Goal: Task Accomplishment & Management: Manage account settings

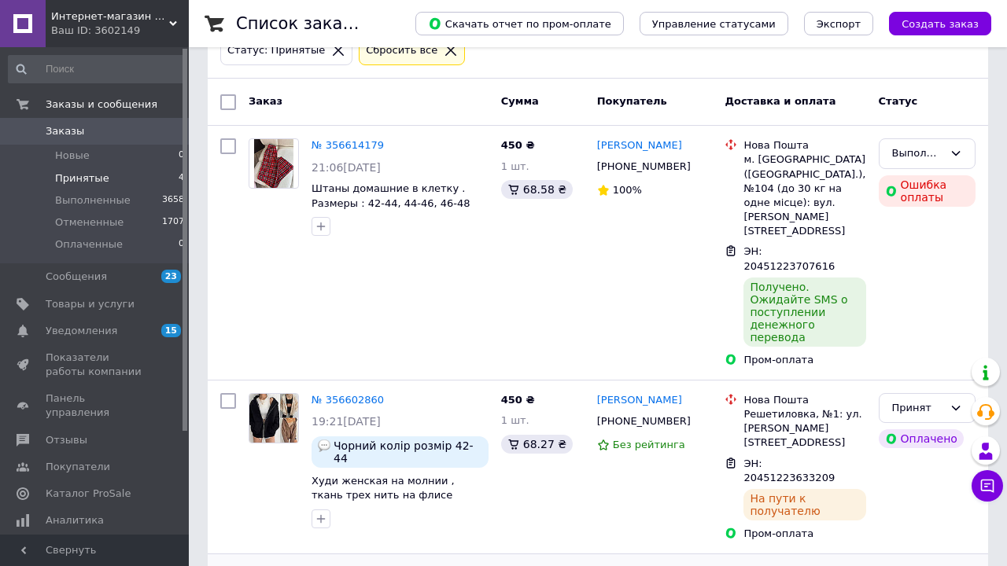
scroll to position [98, 0]
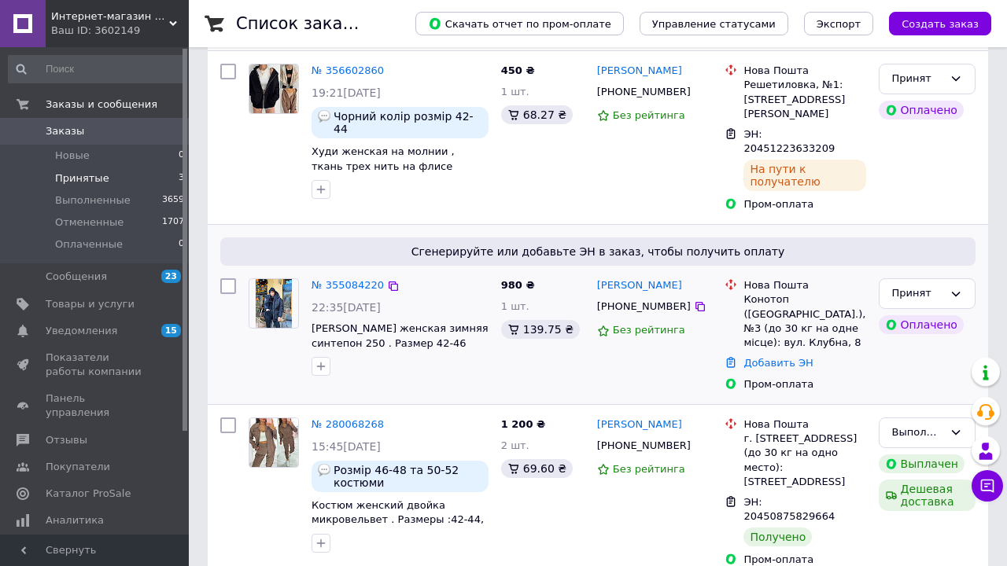
scroll to position [174, 0]
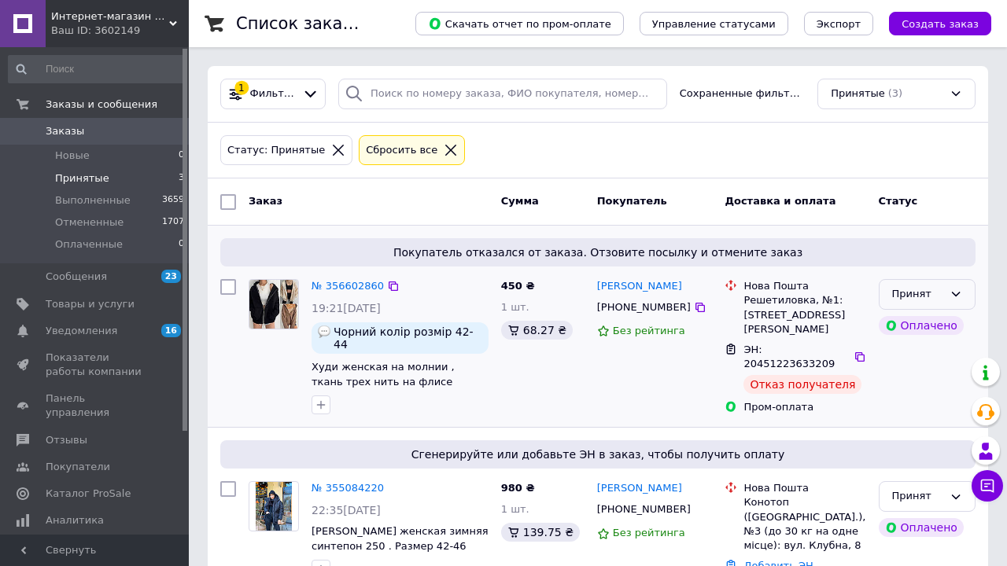
click at [909, 291] on div "Принят" at bounding box center [917, 294] width 51 height 17
click at [902, 349] on li "Отменен" at bounding box center [927, 355] width 95 height 29
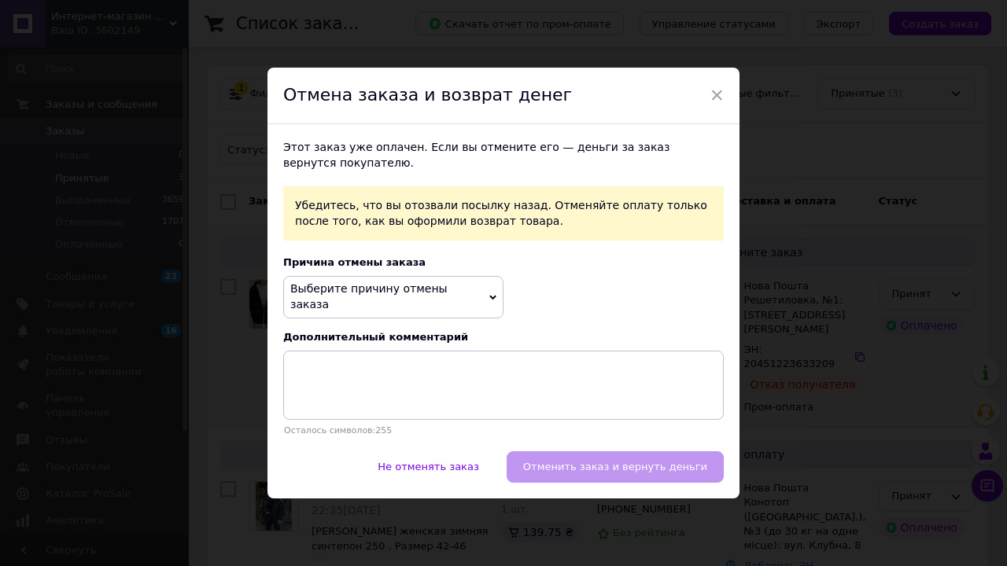
click at [445, 296] on span "Выберите причину отмены заказа" at bounding box center [368, 296] width 157 height 28
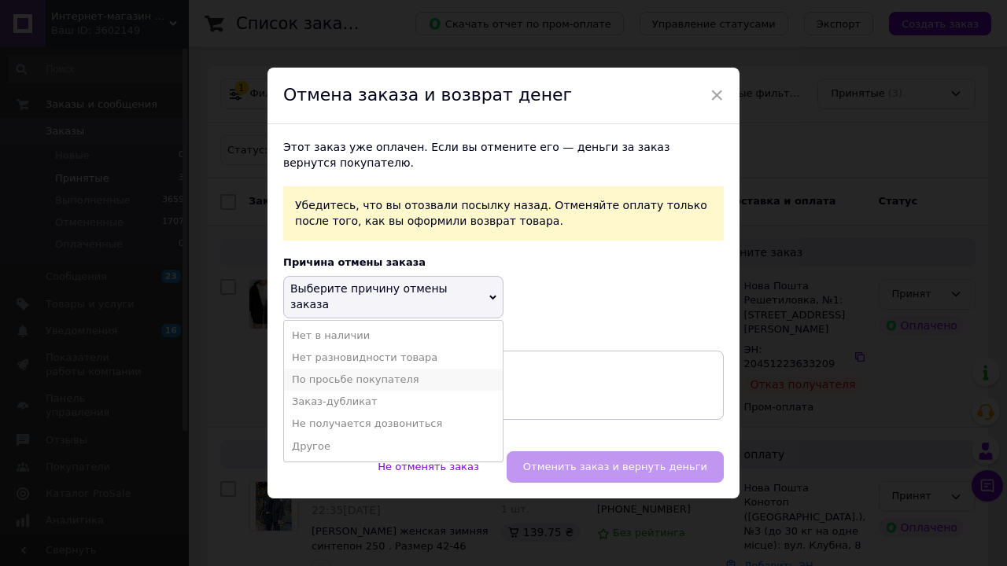
click at [429, 369] on li "По просьбе покупателя" at bounding box center [393, 380] width 219 height 22
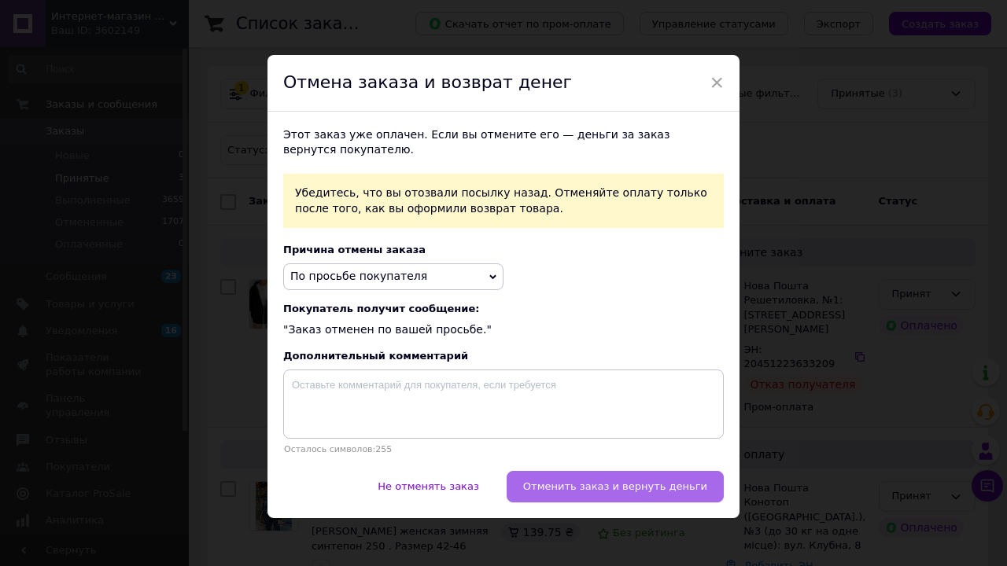
click at [677, 489] on span "Отменить заказ и вернуть деньги" at bounding box center [615, 487] width 184 height 12
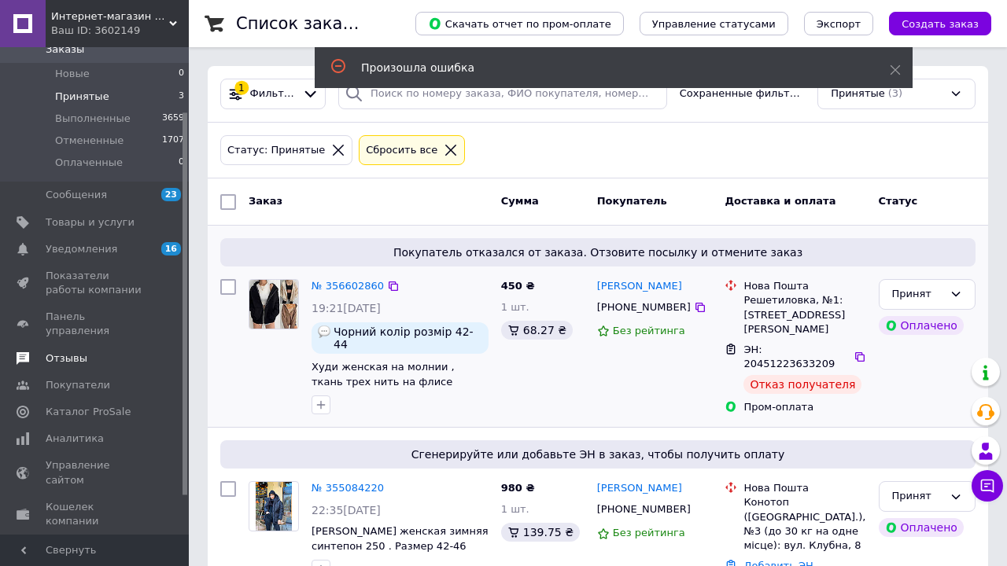
scroll to position [87, 0]
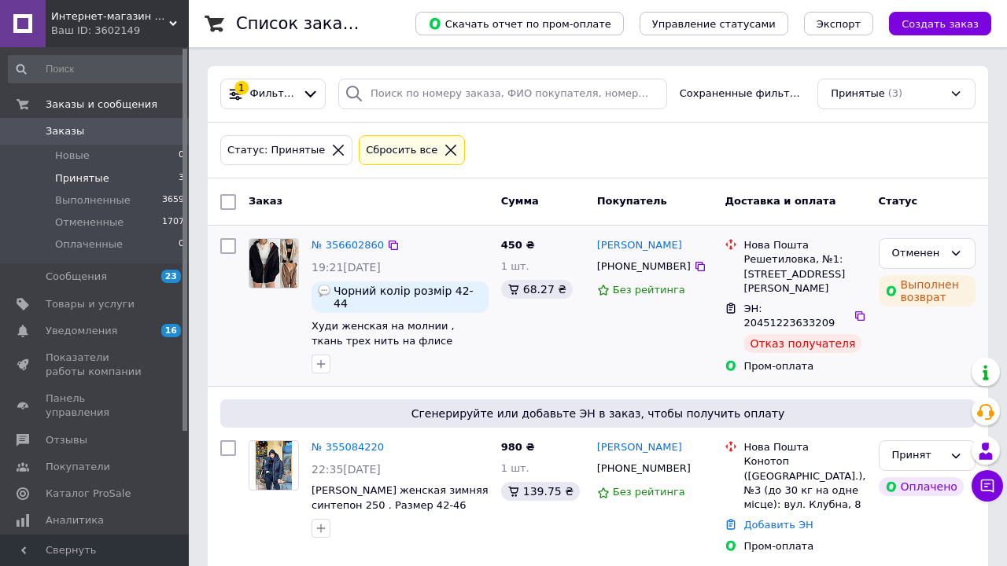
click at [273, 253] on img at bounding box center [273, 263] width 49 height 49
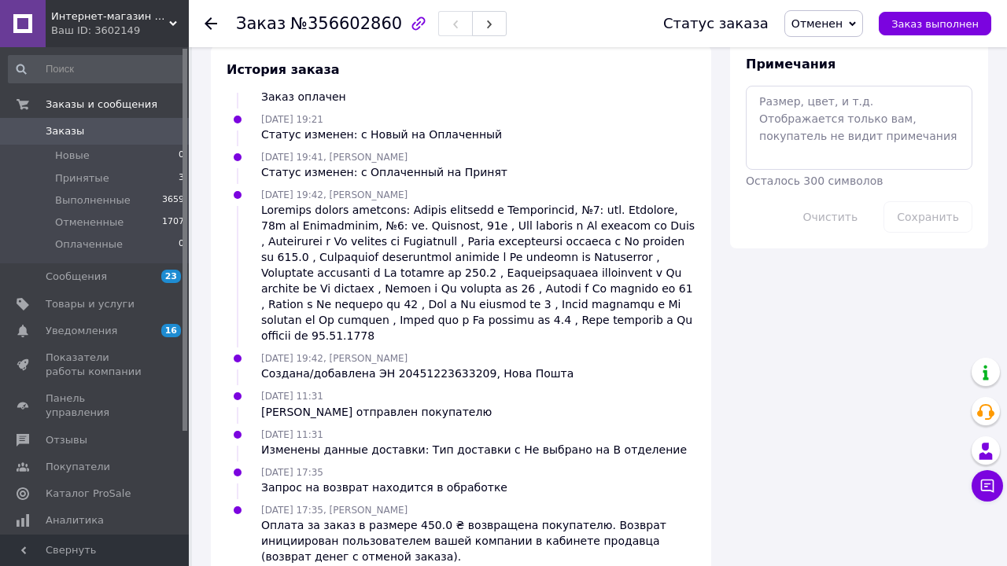
scroll to position [936, 0]
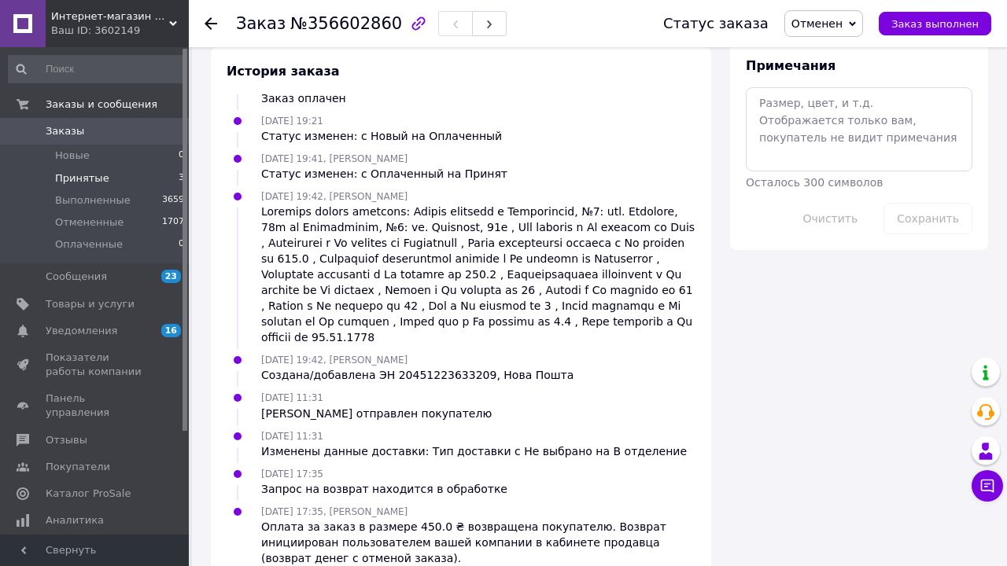
click at [75, 179] on span "Принятые" at bounding box center [82, 179] width 54 height 14
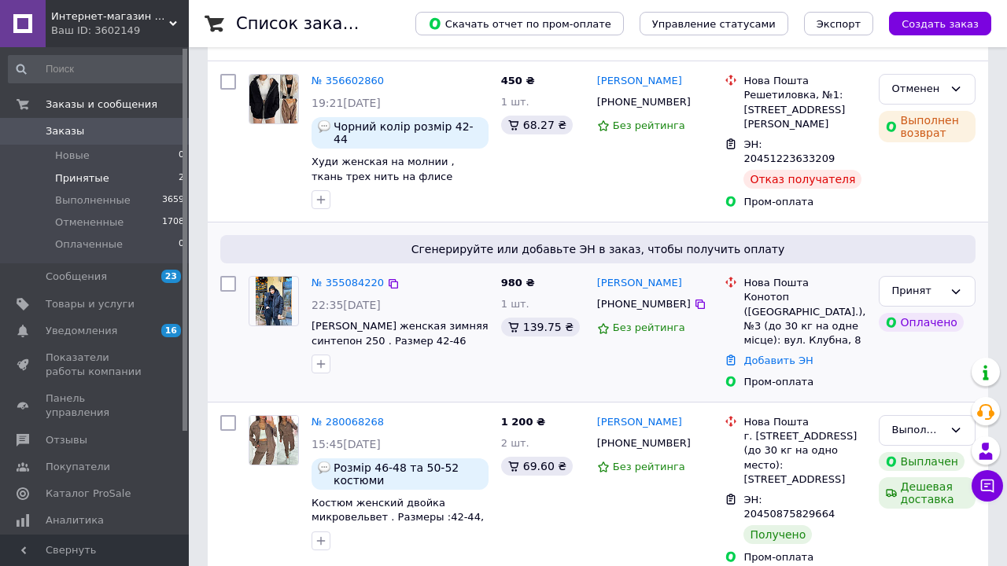
scroll to position [164, 0]
click at [70, 487] on span "Каталог ProSale" at bounding box center [88, 494] width 85 height 14
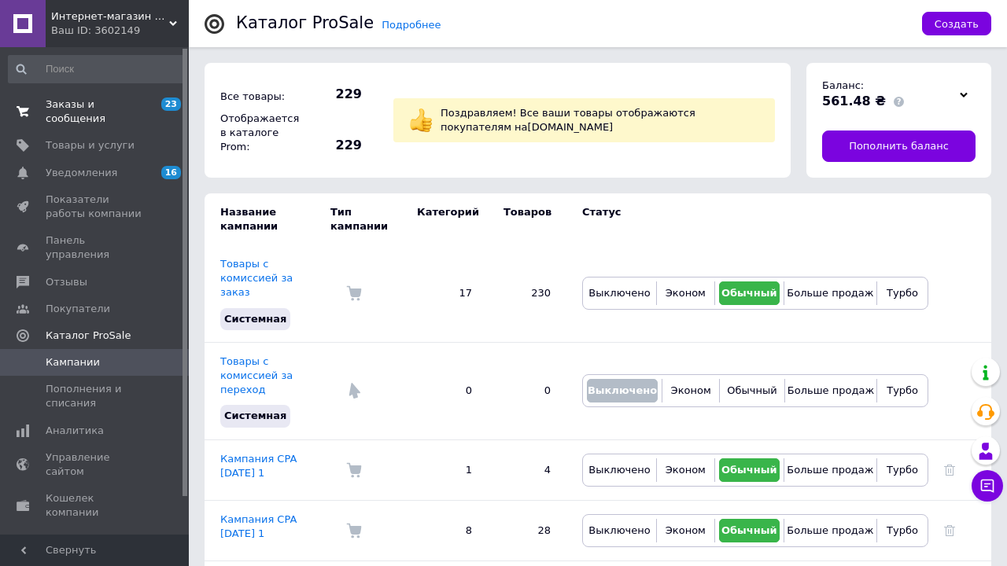
click at [54, 111] on span "Заказы и сообщения" at bounding box center [96, 112] width 100 height 28
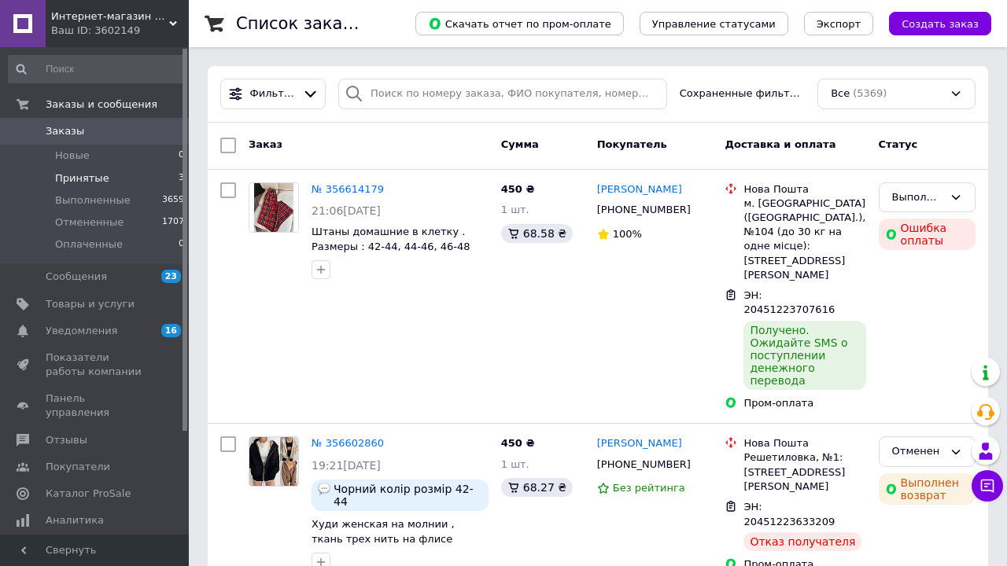
click at [57, 176] on span "Принятые" at bounding box center [82, 179] width 54 height 14
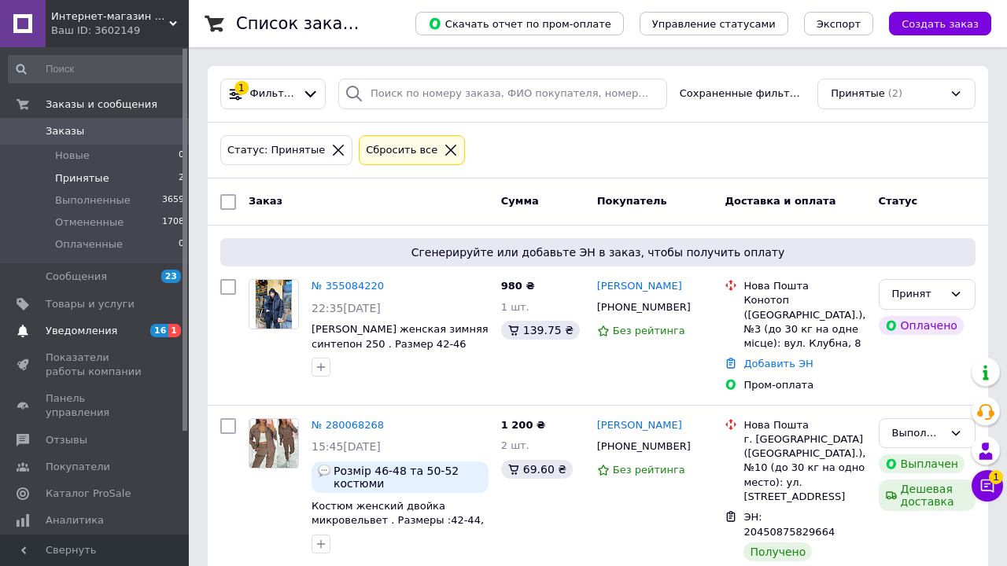
click at [63, 331] on span "Уведомления" at bounding box center [82, 331] width 72 height 14
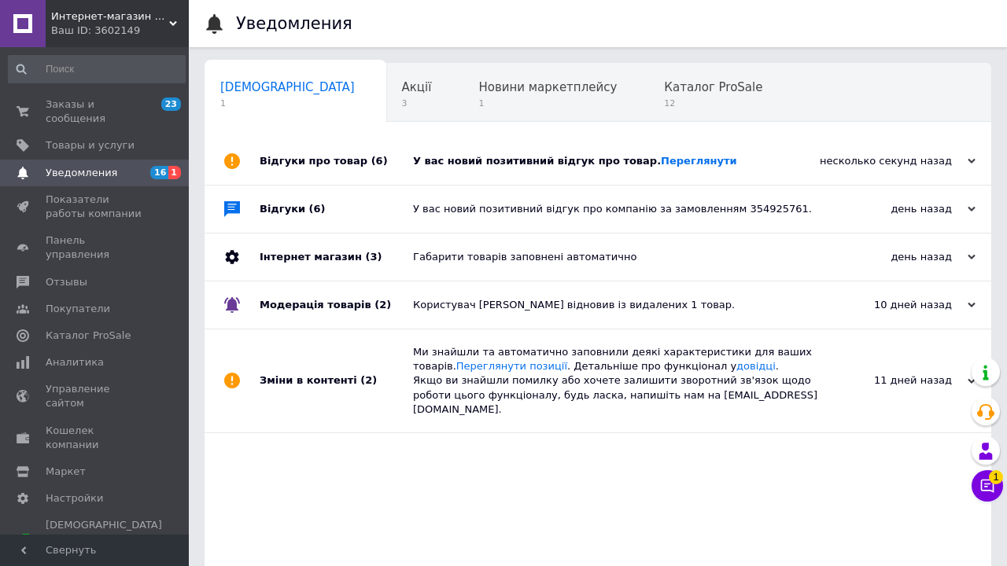
scroll to position [0, 8]
click at [687, 160] on link "Переглянути" at bounding box center [699, 161] width 76 height 12
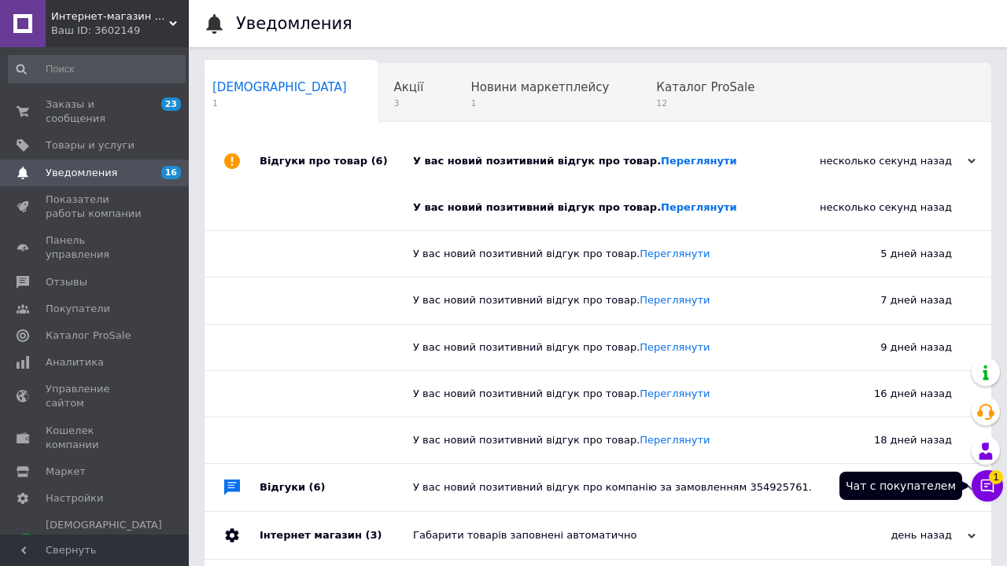
click at [990, 483] on icon at bounding box center [988, 486] width 16 height 16
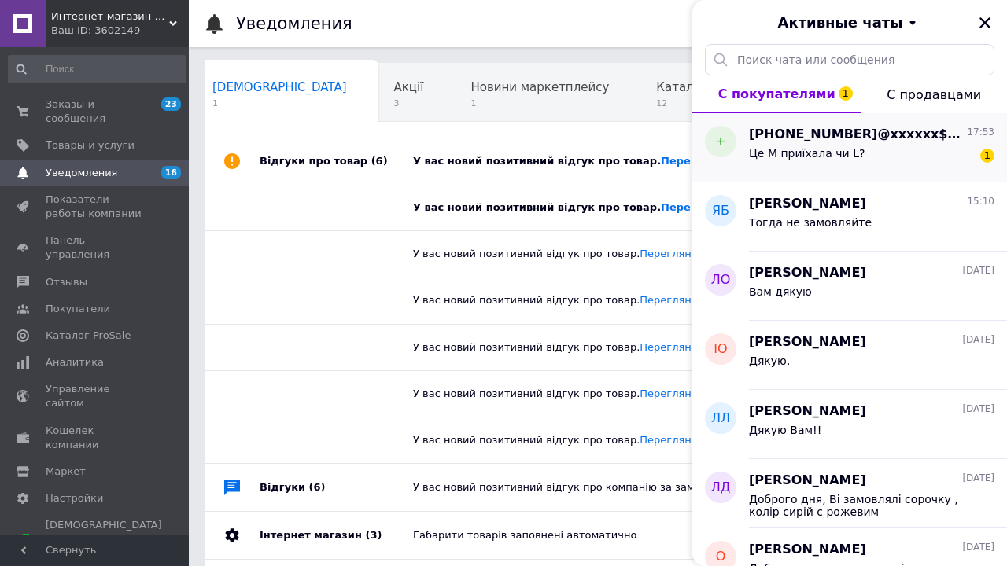
click at [917, 157] on div "Це М приїхала чи L? 1" at bounding box center [871, 156] width 245 height 25
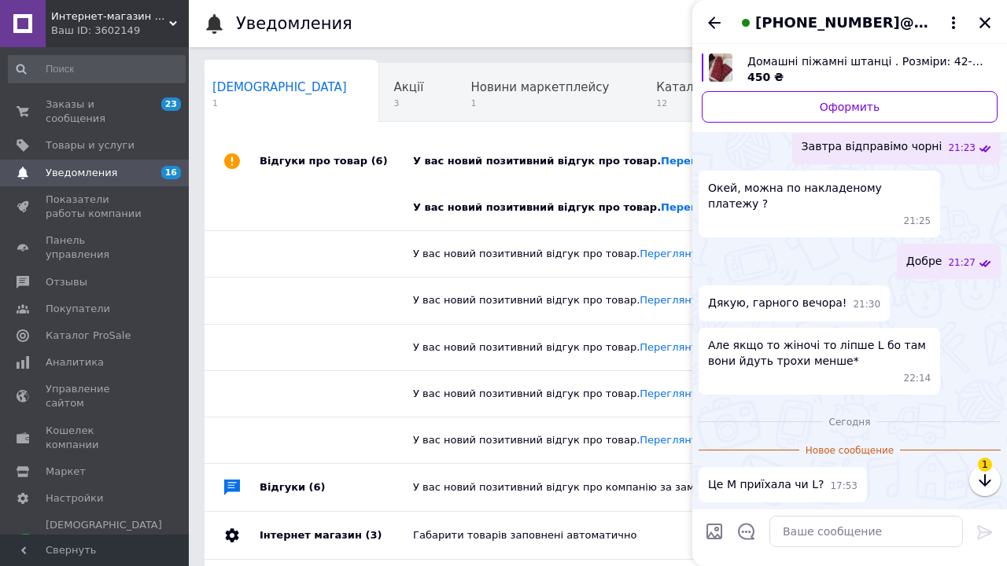
scroll to position [684, 0]
click at [841, 531] on textarea at bounding box center [866, 531] width 194 height 31
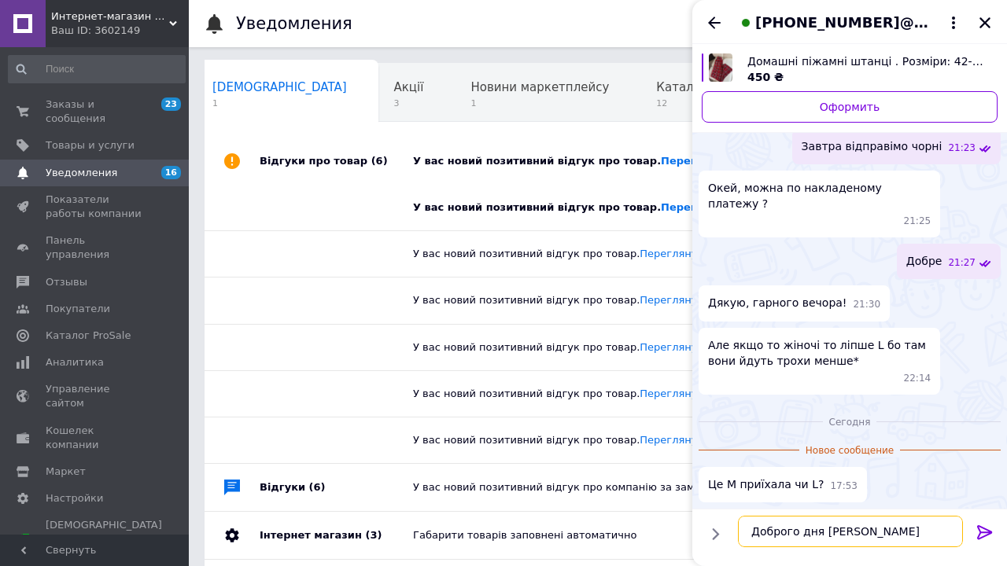
type textarea "Доброго дня Это L"
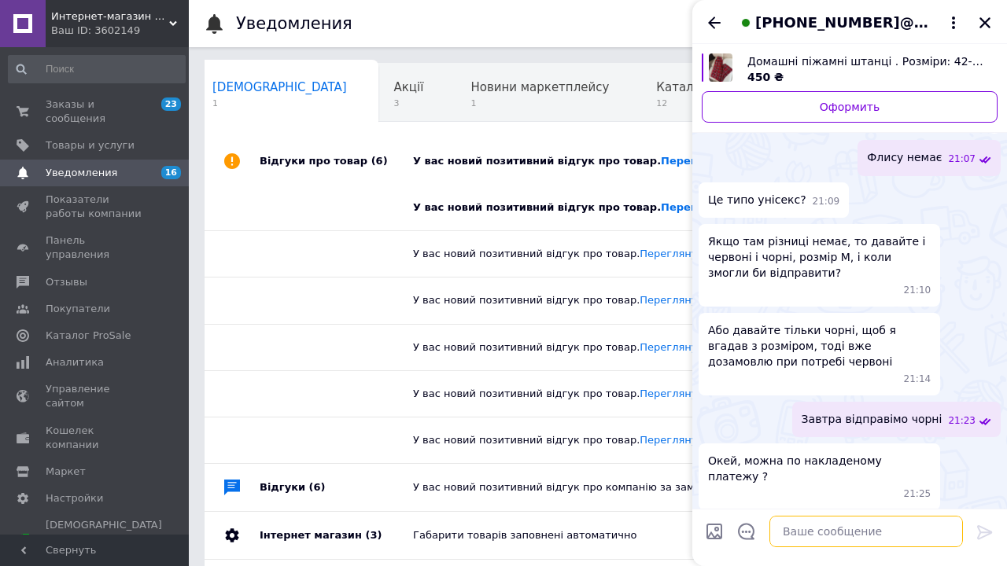
scroll to position [172, 0]
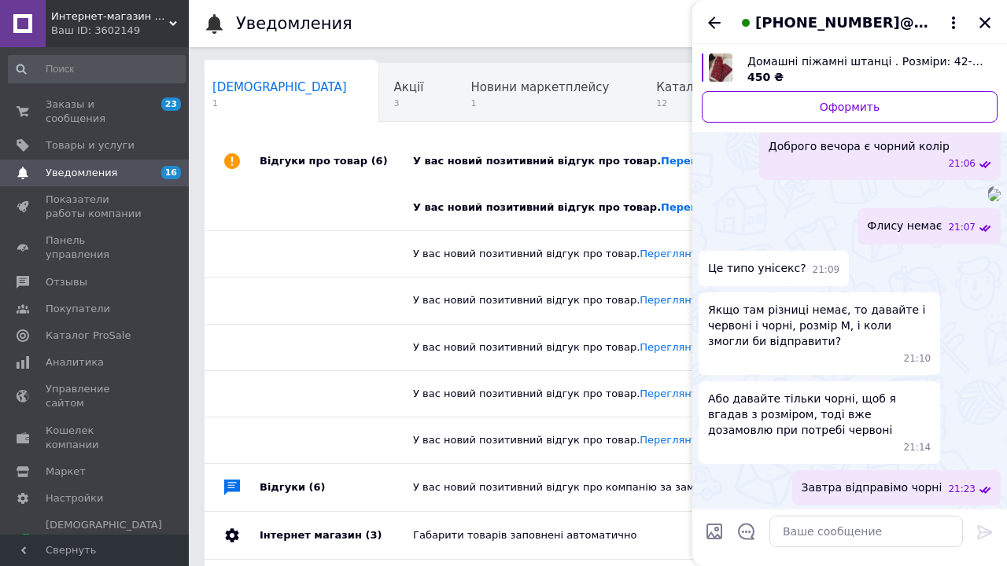
click at [725, 73] on img "Посмотреть товар" at bounding box center [720, 68] width 23 height 28
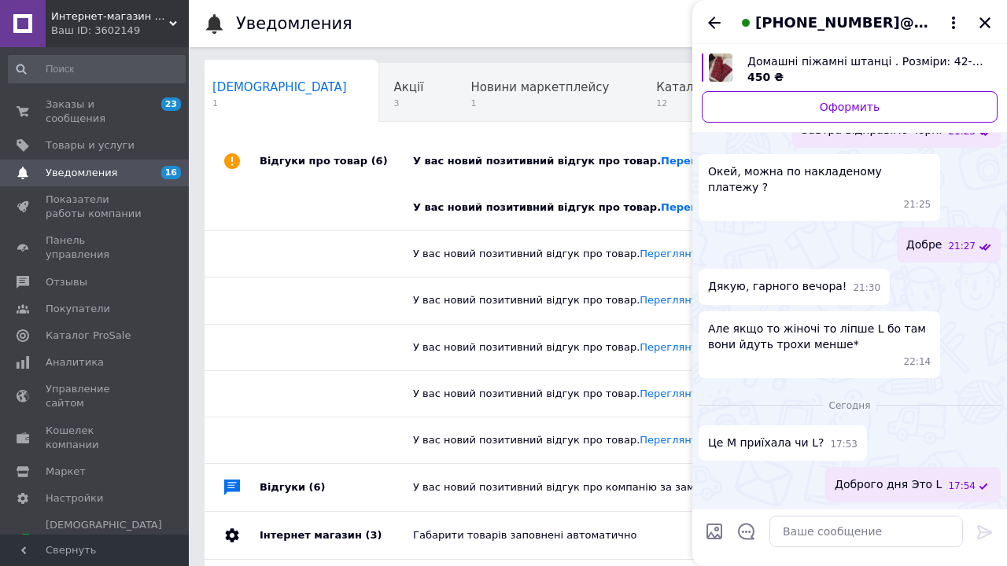
scroll to position [701, 0]
click at [836, 529] on textarea at bounding box center [866, 531] width 194 height 31
paste textarea "➡️Розміри: 42-44, 44-46, 46-48 Перший розмір ОС до 92см Другий розмір ОС до 99с…"
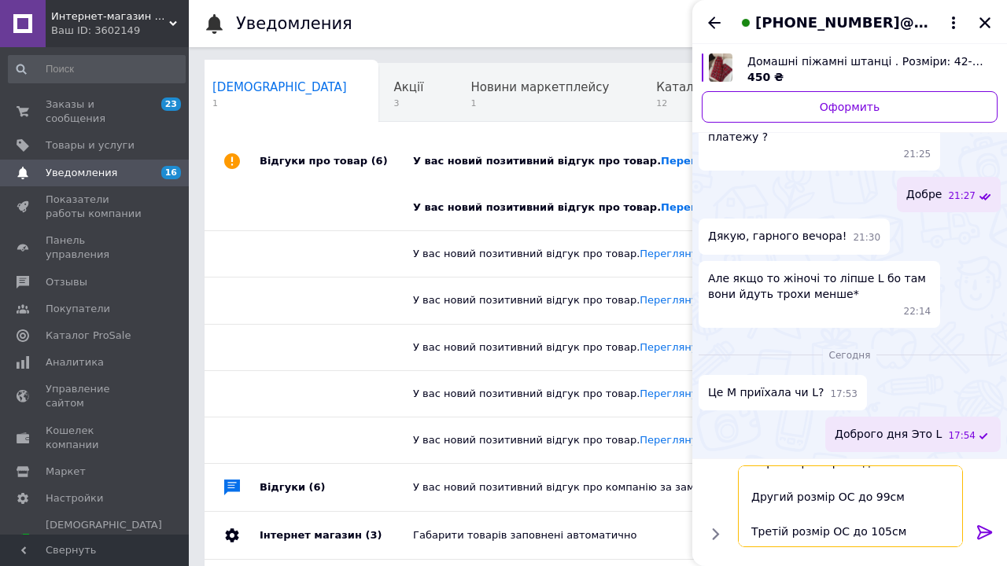
type textarea "➡️Розміри: 42-44, 44-46, 46-48 Перший розмір ОС до 92см Другий розмір ОС до 99с…"
click at [981, 533] on icon at bounding box center [984, 533] width 15 height 14
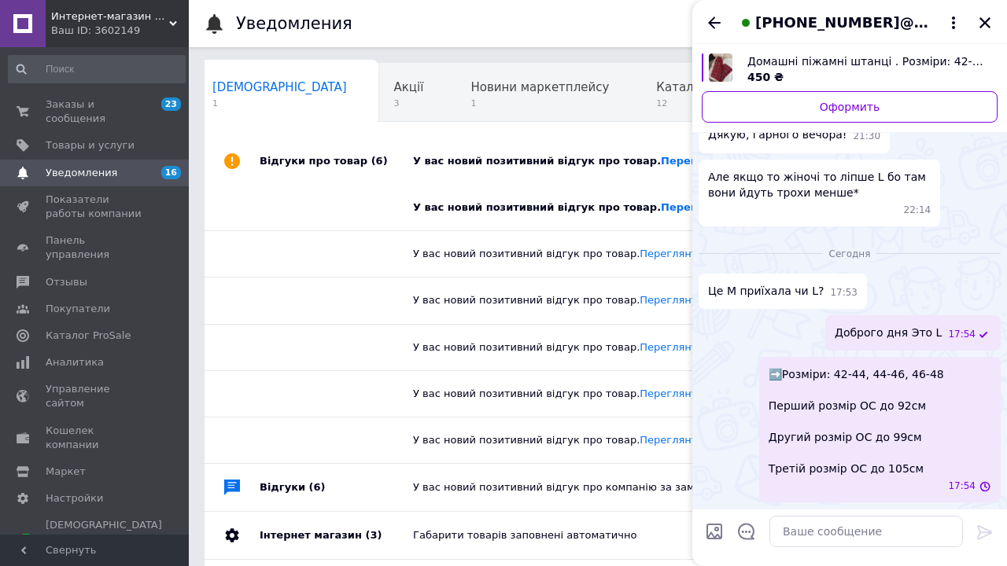
scroll to position [836, 0]
click at [837, 534] on textarea at bounding box center [866, 531] width 194 height 31
type textarea "46/48"
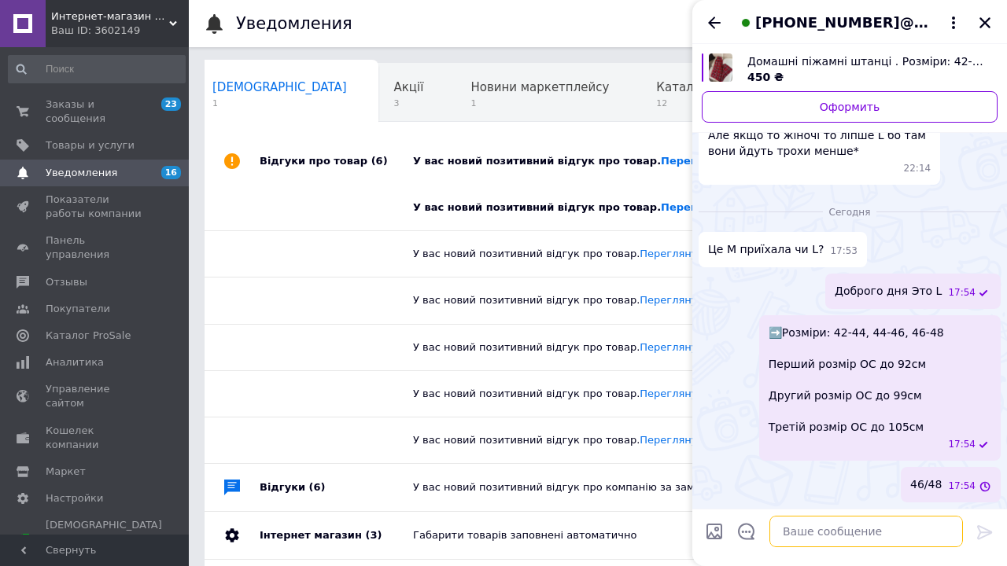
scroll to position [878, 0]
click at [810, 531] on textarea at bounding box center [866, 531] width 194 height 31
type textarea "3"
type textarea "h"
type textarea "розмір 3"
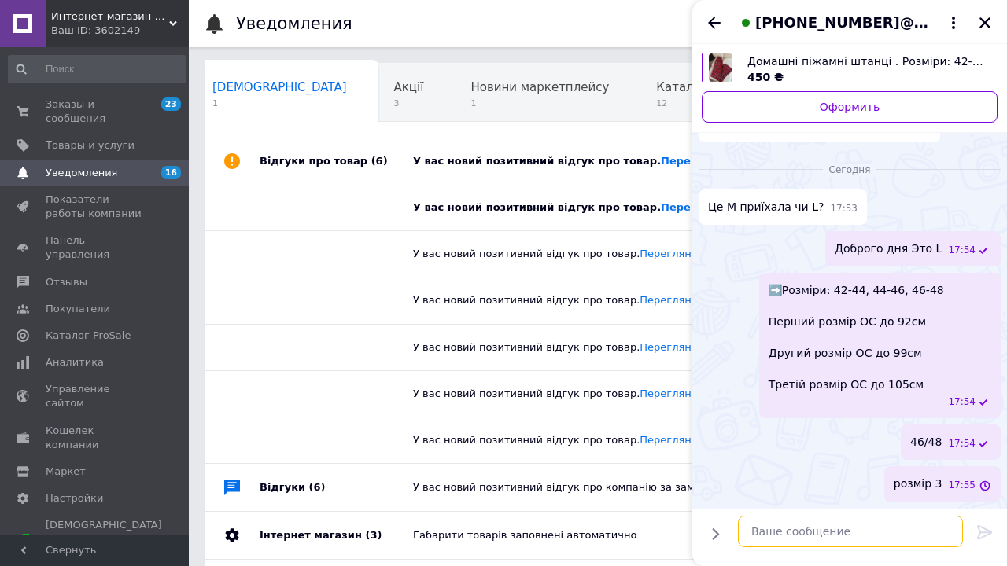
scroll to position [920, 0]
click at [987, 20] on icon "Закрыть" at bounding box center [985, 22] width 11 height 11
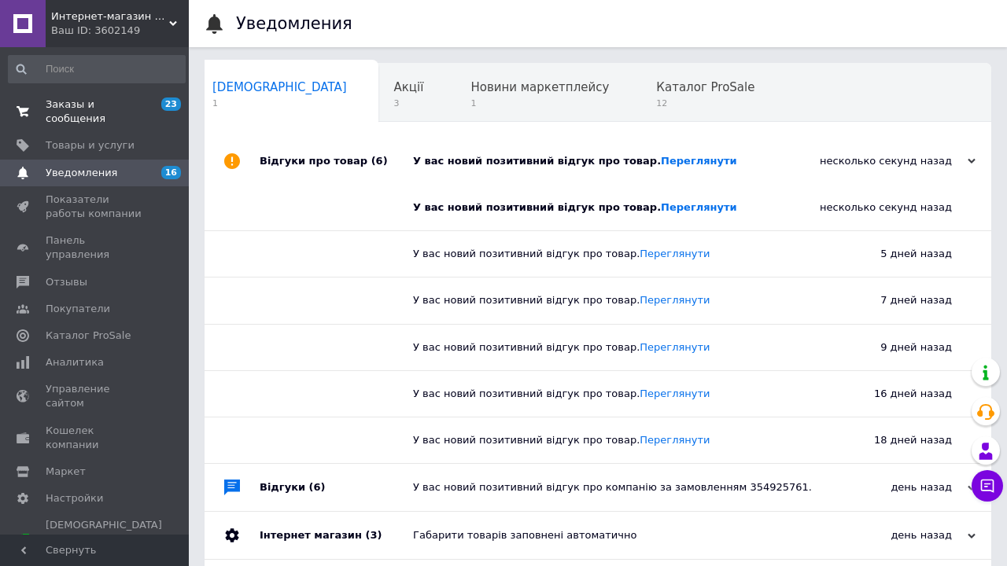
click at [66, 103] on span "Заказы и сообщения" at bounding box center [96, 112] width 100 height 28
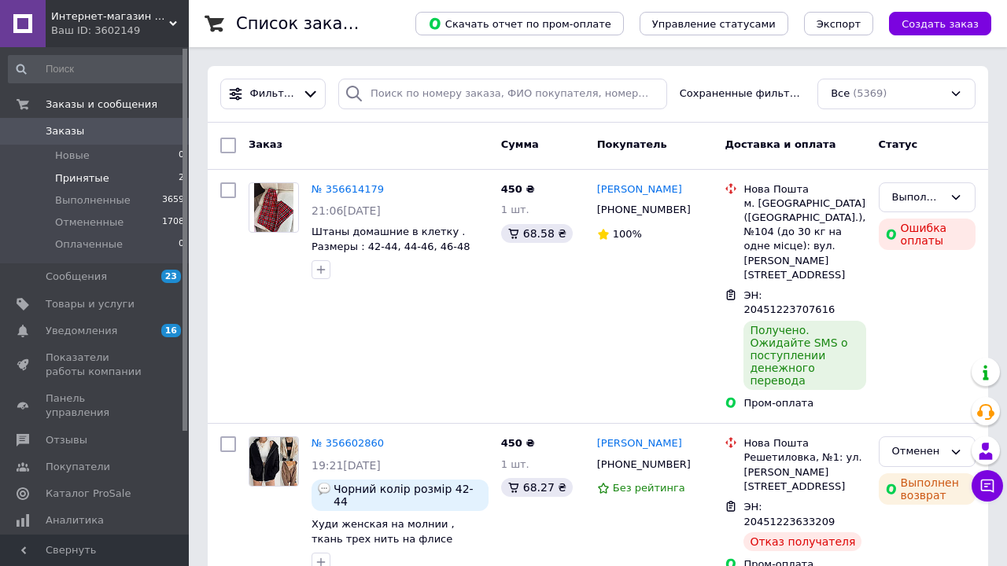
click at [97, 174] on span "Принятые" at bounding box center [82, 179] width 54 height 14
